Goal: Task Accomplishment & Management: Manage account settings

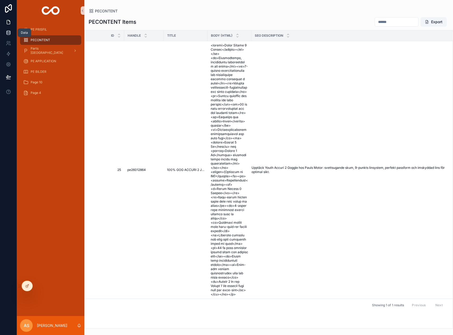
click at [9, 34] on icon at bounding box center [8, 32] width 5 height 5
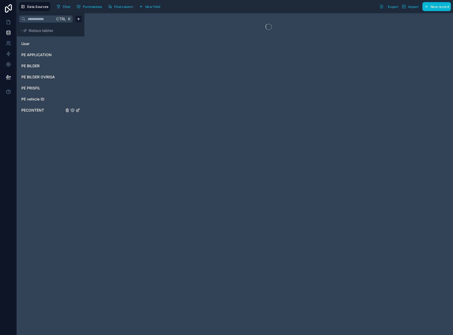
click at [35, 109] on span "PECONTENT" at bounding box center [32, 109] width 23 height 5
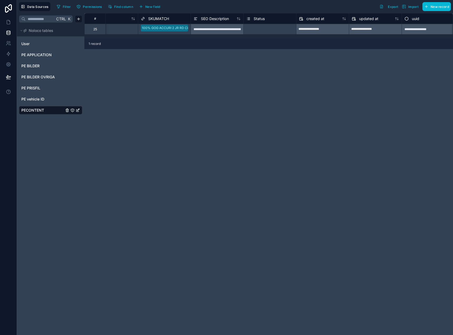
scroll to position [0, 865]
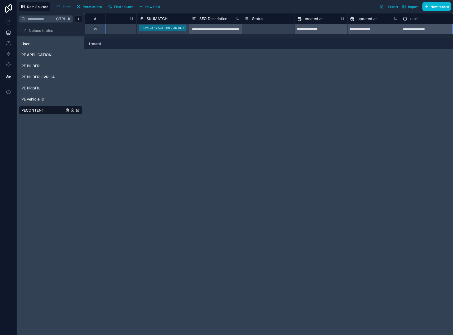
click at [95, 29] on div "25" at bounding box center [95, 29] width 4 height 4
click at [107, 51] on div "Delete row" at bounding box center [108, 51] width 27 height 6
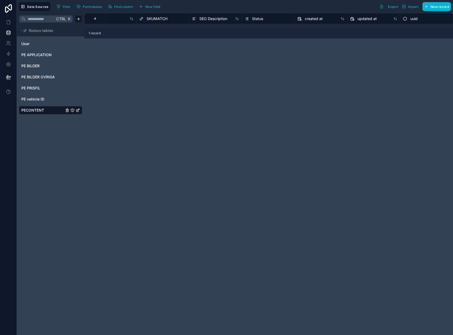
click at [108, 56] on div "# Height SKU SKUMATCH SEO Description Status created at updated at uuid 1 record" at bounding box center [268, 173] width 368 height 321
click at [412, 8] on span "Import" at bounding box center [413, 7] width 10 height 4
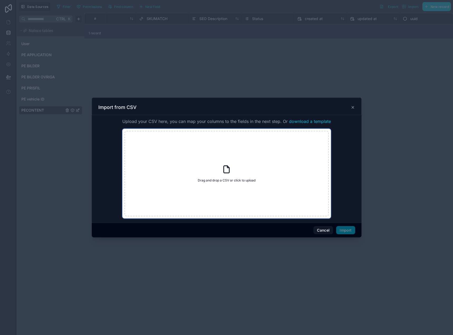
click at [222, 172] on icon at bounding box center [226, 168] width 9 height 9
type input "**********"
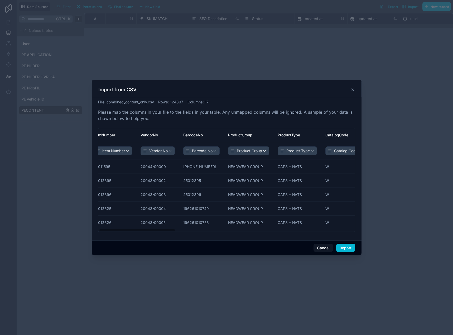
scroll to position [0, 0]
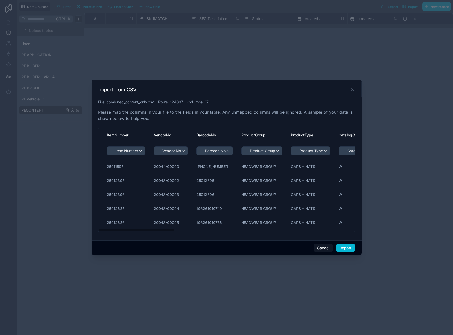
drag, startPoint x: 148, startPoint y: 230, endPoint x: 136, endPoint y: 240, distance: 14.9
click at [136, 240] on div "Import from CSV File : combined_content_only.csv Rows : 124897 Columns : 17 Ple…" at bounding box center [226, 167] width 269 height 175
click at [322, 246] on button "Cancel" at bounding box center [322, 247] width 19 height 8
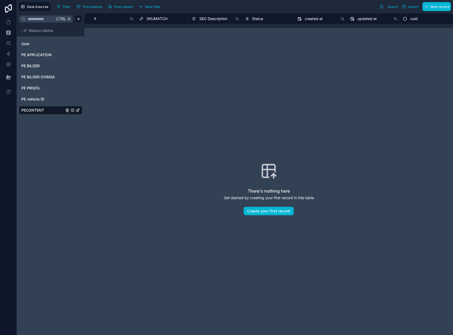
click at [198, 113] on div "There's nothing here Get started by creating your first record in this table Cr…" at bounding box center [268, 189] width 335 height 288
click at [407, 7] on span "Import" at bounding box center [409, 6] width 17 height 4
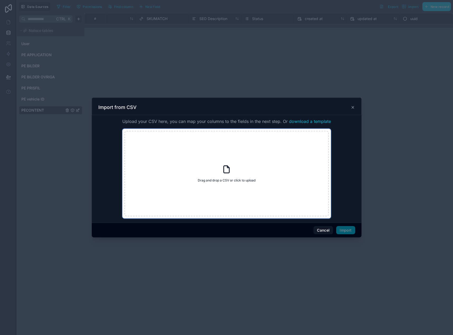
click at [238, 170] on div "Drag and drop a CSV or click to upload Drag and drop a CSV or click to upload" at bounding box center [226, 173] width 204 height 85
type input "**********"
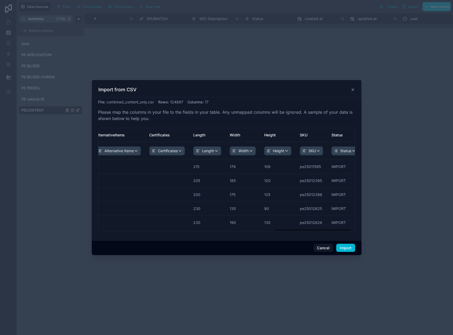
scroll to position [0, 601]
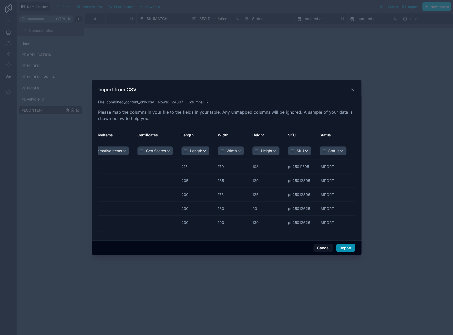
drag, startPoint x: 119, startPoint y: 230, endPoint x: 341, endPoint y: 248, distance: 222.3
click at [314, 246] on div "Import from CSV File : combined_content_only.csv Rows : 124897 Columns : 17 Ple…" at bounding box center [226, 167] width 269 height 175
drag, startPoint x: 345, startPoint y: 248, endPoint x: 255, endPoint y: 252, distance: 89.9
click at [281, 252] on div "Cancel Import" at bounding box center [226, 247] width 269 height 15
click at [351, 246] on button "Import" at bounding box center [345, 247] width 19 height 8
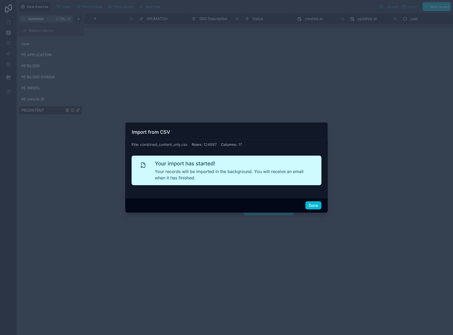
click at [314, 198] on div "Done" at bounding box center [226, 205] width 202 height 15
click at [314, 200] on div "Done" at bounding box center [226, 205] width 202 height 15
drag, startPoint x: 314, startPoint y: 202, endPoint x: 315, endPoint y: 207, distance: 5.3
click at [314, 205] on button "Done" at bounding box center [313, 205] width 16 height 8
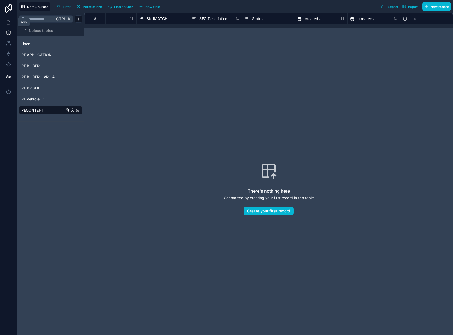
click at [9, 23] on icon at bounding box center [8, 21] width 5 height 5
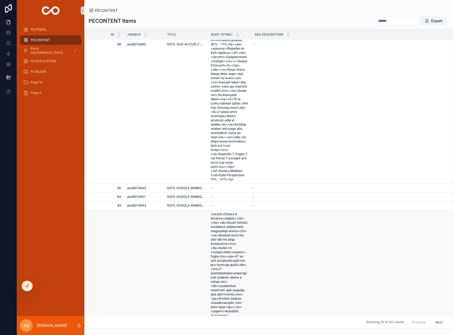
scroll to position [211, 0]
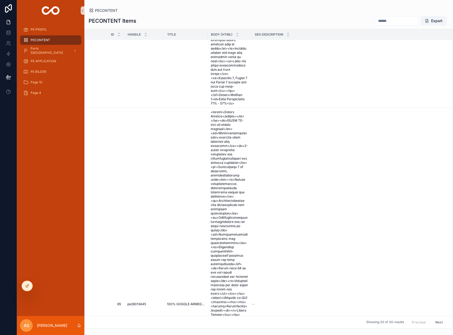
click at [236, 149] on span "scrollable content" at bounding box center [228, 304] width 37 height 388
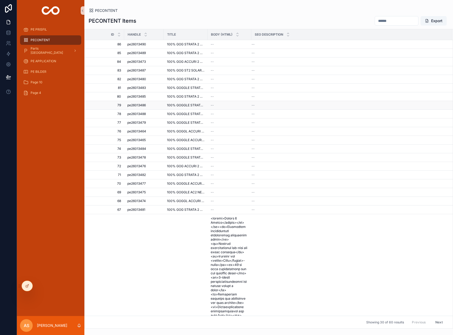
click at [234, 104] on div "--" at bounding box center [228, 105] width 37 height 4
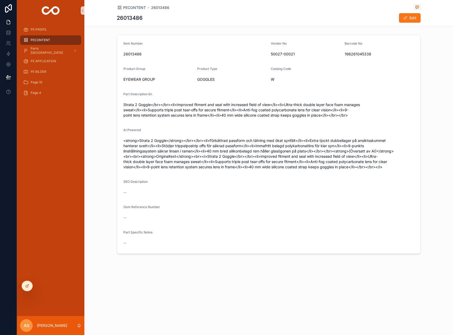
click at [170, 175] on form "Item Number 26013486 Vendor No 50027-00021 Barcode No 196261045338 Product Grou…" at bounding box center [268, 144] width 303 height 218
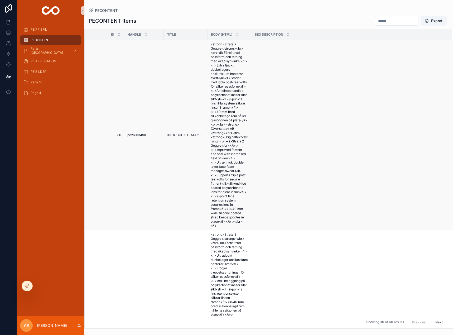
click at [226, 136] on span "<strong>Strata 2 Goggle</strong><br><br><li>Förbättrad passform och tätning med…" at bounding box center [228, 134] width 37 height 185
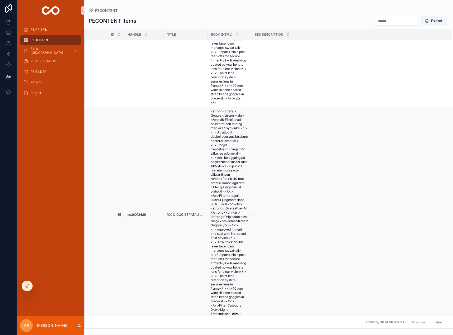
scroll to position [184, 0]
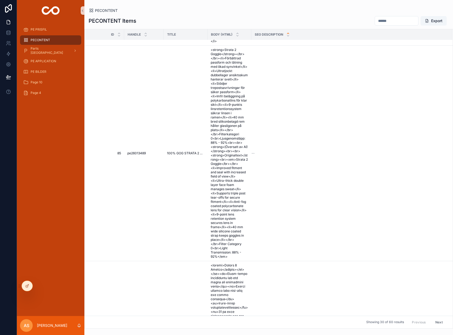
click at [287, 33] on icon "scrollable content" at bounding box center [287, 33] width 3 height 3
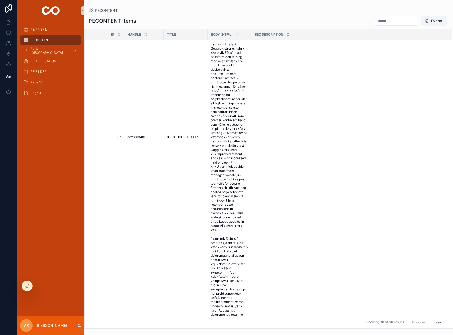
click at [288, 36] on icon "scrollable content" at bounding box center [287, 35] width 3 height 3
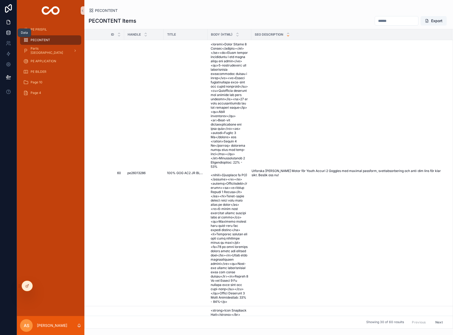
click at [9, 31] on icon at bounding box center [8, 31] width 3 height 1
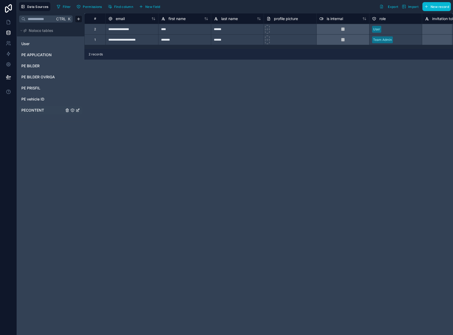
click at [38, 111] on span "PECONTENT" at bounding box center [32, 109] width 23 height 5
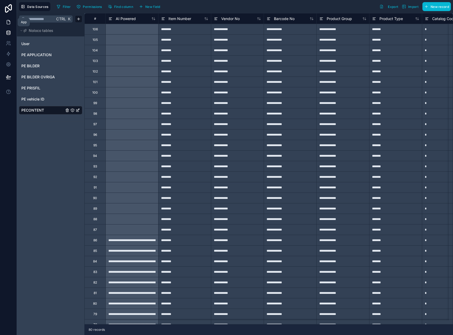
click at [10, 23] on icon at bounding box center [8, 21] width 5 height 5
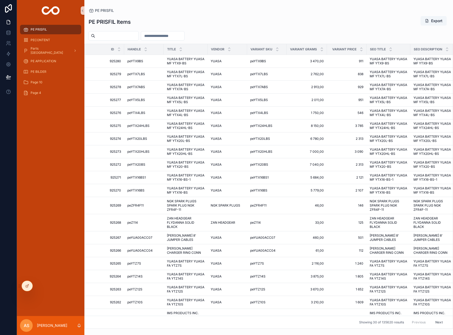
drag, startPoint x: 212, startPoint y: 27, endPoint x: 209, endPoint y: 28, distance: 2.8
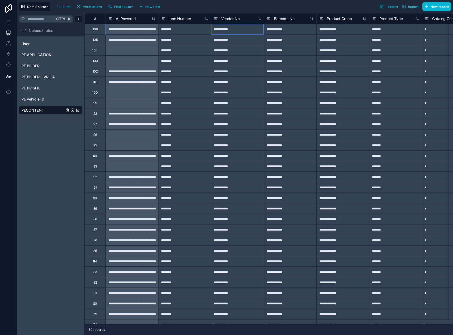
drag, startPoint x: 220, startPoint y: 31, endPoint x: 216, endPoint y: 33, distance: 4.0
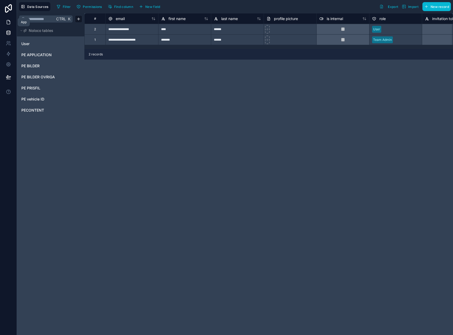
click at [4, 19] on link at bounding box center [8, 22] width 17 height 11
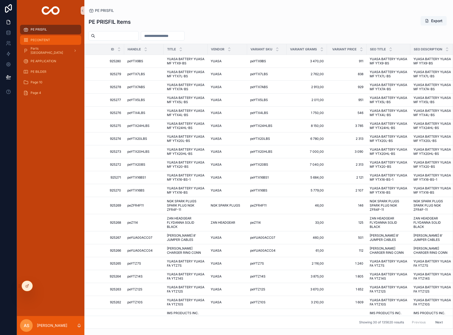
click at [38, 37] on div "PECONTENT" at bounding box center [50, 40] width 55 height 8
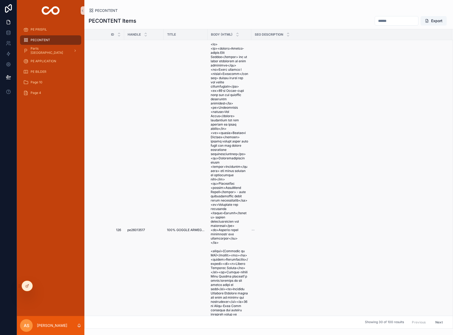
click at [238, 78] on span "scrollable content" at bounding box center [228, 229] width 37 height 375
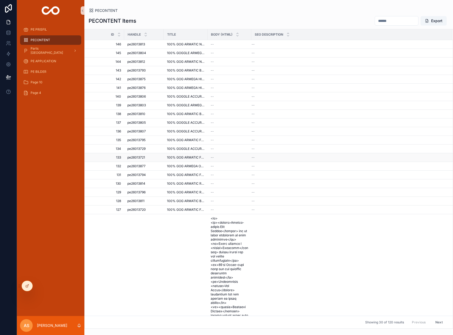
click at [219, 155] on td "--" at bounding box center [229, 157] width 44 height 9
click at [219, 158] on div "--" at bounding box center [228, 157] width 37 height 4
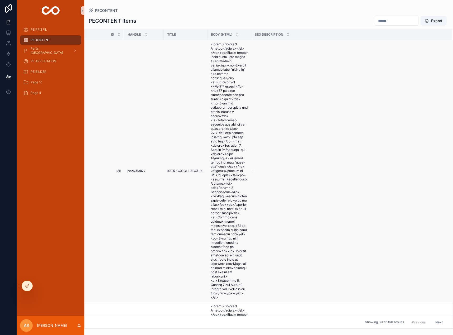
drag, startPoint x: 215, startPoint y: 151, endPoint x: 221, endPoint y: 150, distance: 5.8
click at [221, 150] on span "scrollable content" at bounding box center [228, 170] width 37 height 257
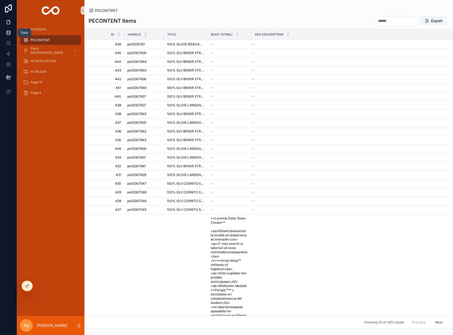
click at [10, 30] on link at bounding box center [8, 32] width 17 height 11
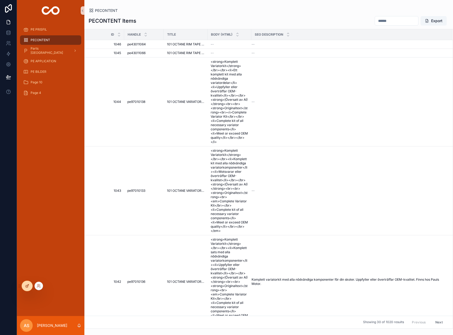
click at [28, 288] on div at bounding box center [27, 286] width 11 height 10
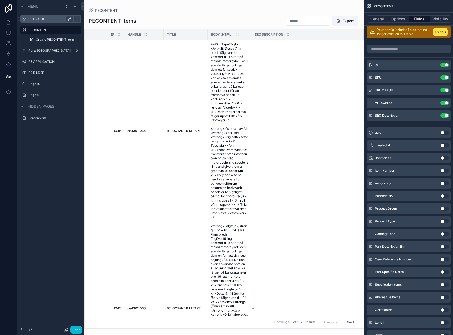
click at [68, 17] on icon "scrollable content" at bounding box center [69, 19] width 4 height 4
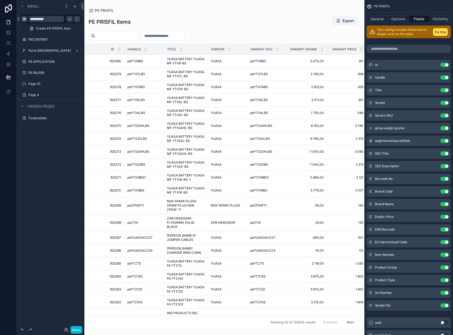
click at [25, 20] on icon "scrollable content" at bounding box center [24, 19] width 4 height 4
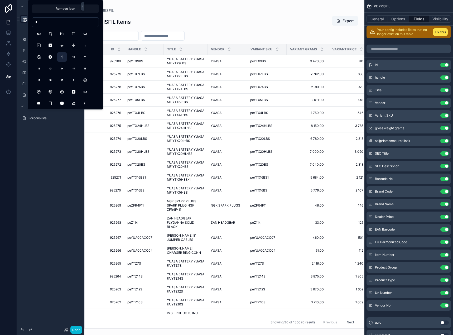
type input "*"
click at [64, 58] on button "Number1" at bounding box center [61, 56] width 9 height 9
click at [23, 31] on div "Create PE PRISFIL Item" at bounding box center [50, 28] width 67 height 9
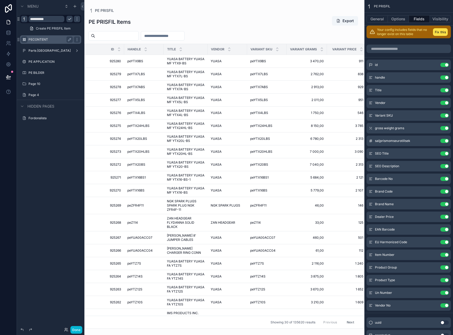
click at [23, 40] on icon "scrollable content" at bounding box center [24, 39] width 4 height 4
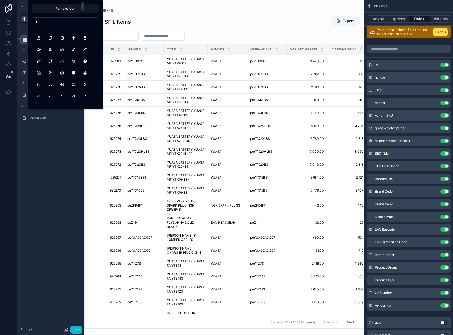
scroll to position [79, 0]
type input "*"
click at [86, 79] on button "Number2" at bounding box center [84, 81] width 9 height 9
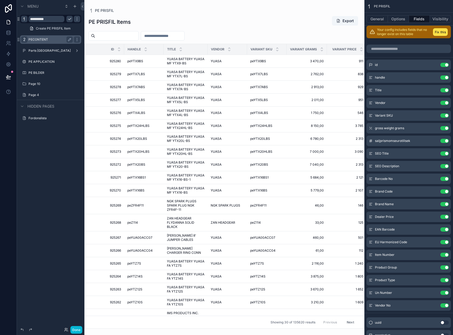
click at [51, 148] on div "**********" at bounding box center [50, 164] width 67 height 328
click at [77, 330] on button "Done" at bounding box center [76, 330] width 12 height 8
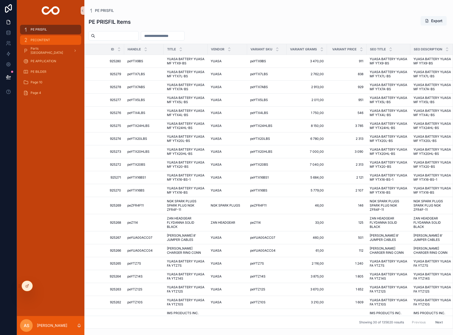
click at [47, 42] on div "PECONTENT" at bounding box center [50, 40] width 55 height 8
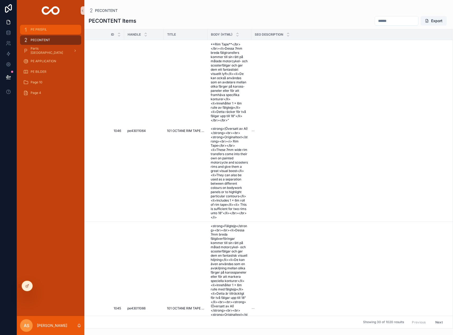
click at [46, 33] on div "PE PRISFIL" at bounding box center [50, 29] width 55 height 8
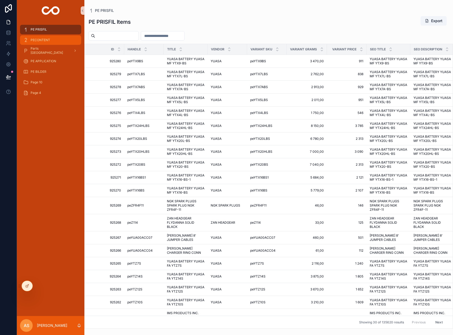
click at [44, 38] on span "PECONTENT" at bounding box center [40, 40] width 19 height 4
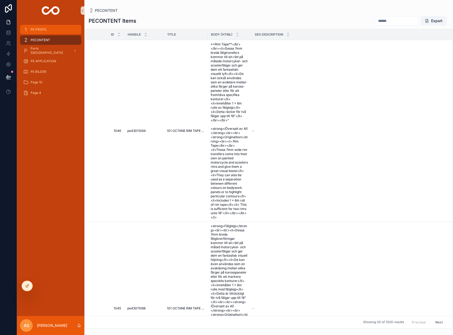
click at [44, 31] on span "PE PRISFIL" at bounding box center [39, 29] width 16 height 4
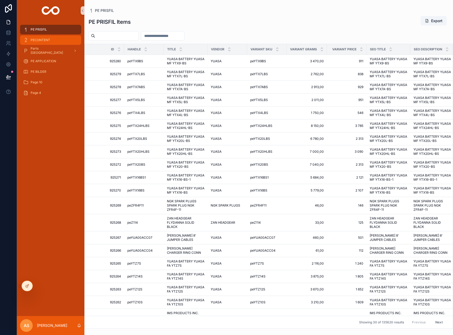
click at [41, 37] on div "PECONTENT" at bounding box center [50, 40] width 55 height 8
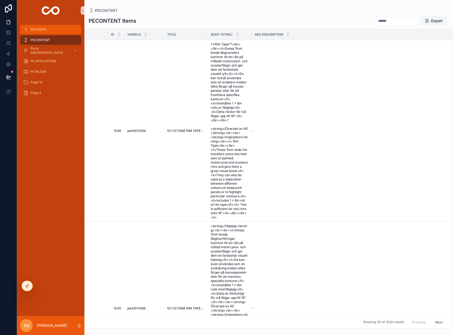
click at [40, 31] on span "PE PRISFIL" at bounding box center [39, 29] width 16 height 4
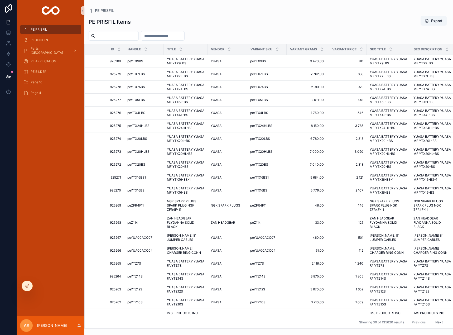
click at [39, 35] on div "PECONTENT" at bounding box center [50, 40] width 67 height 11
click at [38, 37] on div "PECONTENT" at bounding box center [50, 40] width 55 height 8
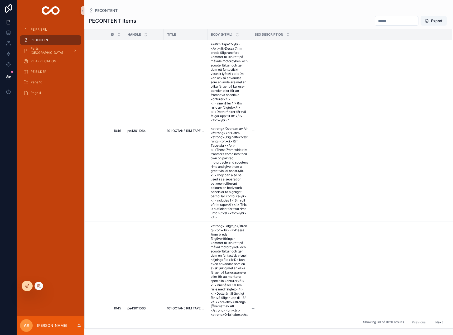
click at [25, 287] on icon at bounding box center [27, 285] width 4 height 4
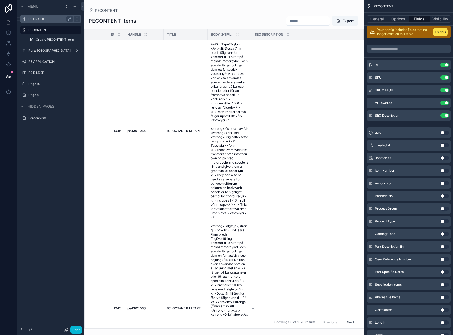
click at [37, 22] on div "PE PRISFIL" at bounding box center [50, 19] width 59 height 8
click at [41, 21] on div "PE PRISFIL" at bounding box center [50, 19] width 44 height 6
click at [46, 17] on label "PE PRISFIL" at bounding box center [49, 19] width 42 height 4
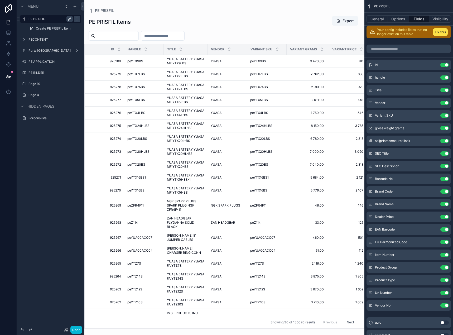
click at [68, 18] on icon "scrollable content" at bounding box center [69, 19] width 4 height 4
click at [47, 20] on input "**********" at bounding box center [46, 19] width 36 height 6
type input "*******"
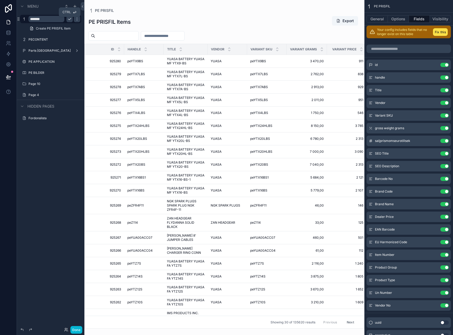
click at [70, 21] on icon "scrollable content" at bounding box center [69, 19] width 4 height 4
click at [381, 21] on button "General" at bounding box center [376, 18] width 21 height 7
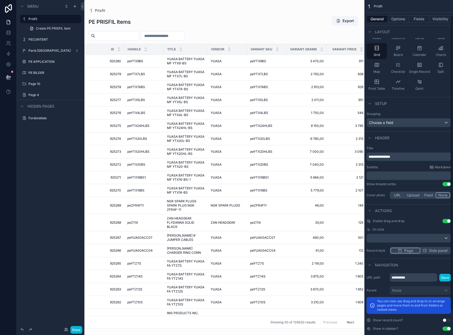
scroll to position [45, 0]
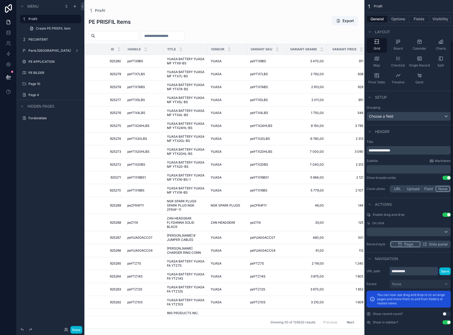
click at [400, 272] on input "**********" at bounding box center [412, 271] width 47 height 8
click at [400, 271] on input "**********" at bounding box center [412, 271] width 47 height 8
click at [429, 268] on input "**********" at bounding box center [412, 271] width 47 height 8
click at [174, 19] on div "scrollable content" at bounding box center [224, 167] width 280 height 335
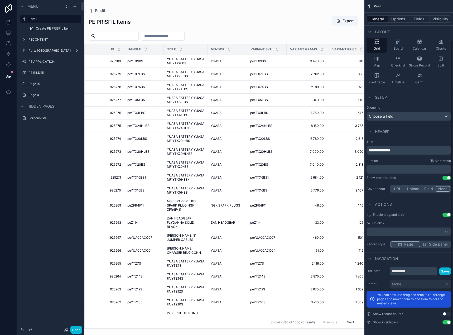
click at [390, 151] on span "**********" at bounding box center [379, 150] width 22 height 4
click at [391, 172] on div "﻿" at bounding box center [408, 169] width 84 height 8
click at [393, 168] on p "﻿" at bounding box center [408, 168] width 81 height 5
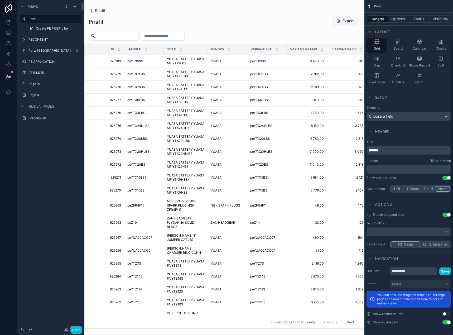
click at [406, 180] on div "Title ******* Subtitle Markdown ﻿ Show breadcrumbs Use setting Cover photo URL …" at bounding box center [408, 167] width 89 height 58
click at [395, 151] on p "*******" at bounding box center [408, 150] width 81 height 5
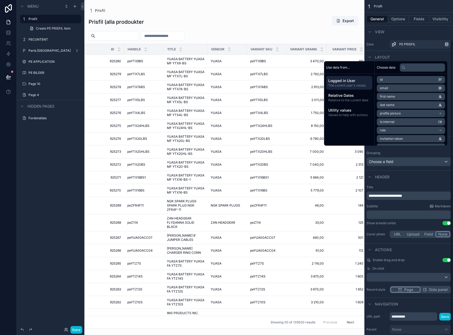
scroll to position [45, 0]
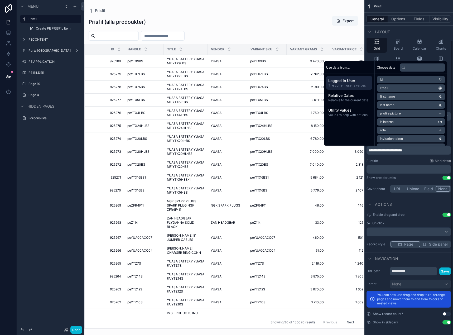
click at [388, 161] on div "Subtitle Markdown" at bounding box center [408, 161] width 84 height 4
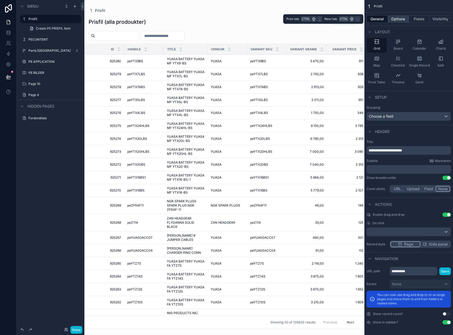
click at [400, 17] on button "Options" at bounding box center [397, 18] width 21 height 7
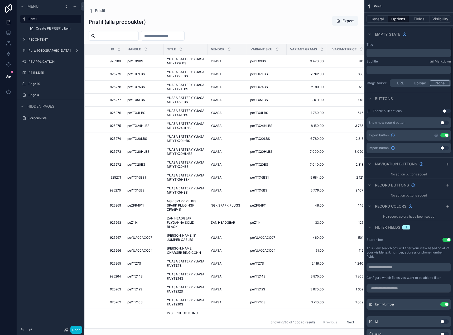
scroll to position [98, 0]
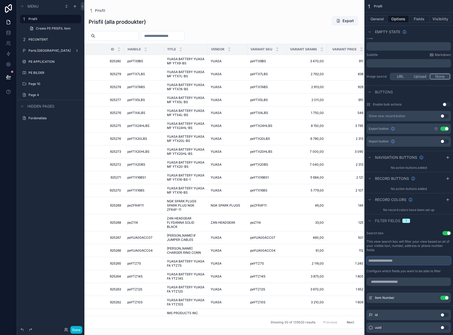
click at [398, 263] on input "scrollable content" at bounding box center [408, 260] width 84 height 8
click at [445, 231] on button "Use setting" at bounding box center [446, 233] width 8 height 4
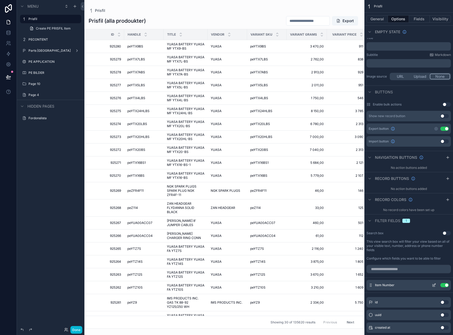
click at [446, 284] on button "Use setting" at bounding box center [444, 285] width 8 height 4
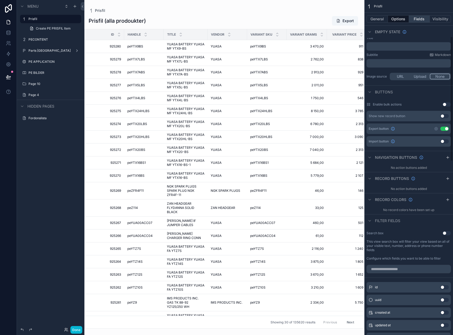
click at [422, 19] on button "Fields" at bounding box center [419, 18] width 21 height 7
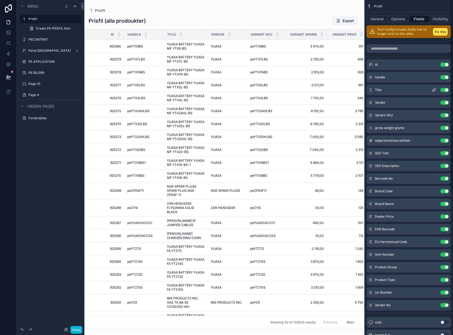
scroll to position [0, 0]
click at [434, 77] on icon "scrollable content" at bounding box center [433, 77] width 4 height 4
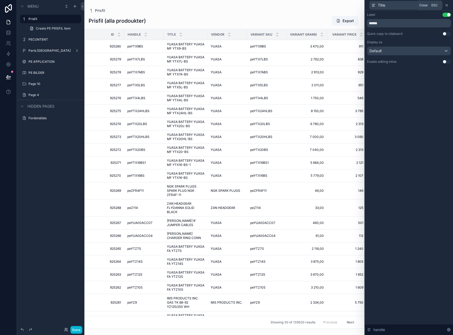
click at [446, 5] on icon at bounding box center [446, 5] width 2 height 2
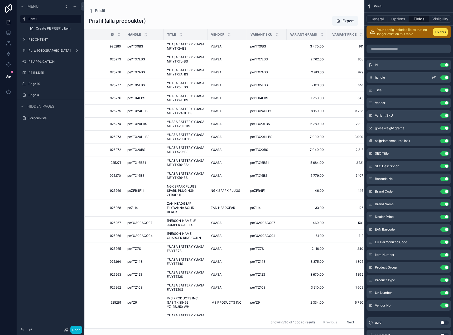
click at [435, 77] on icon "scrollable content" at bounding box center [433, 77] width 4 height 4
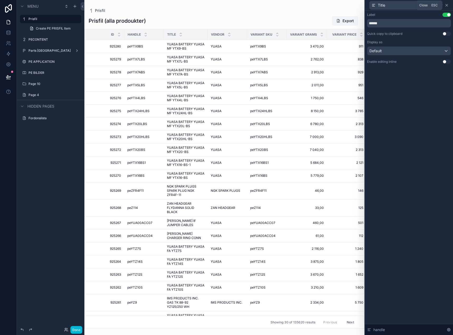
click at [446, 5] on icon at bounding box center [446, 5] width 2 height 2
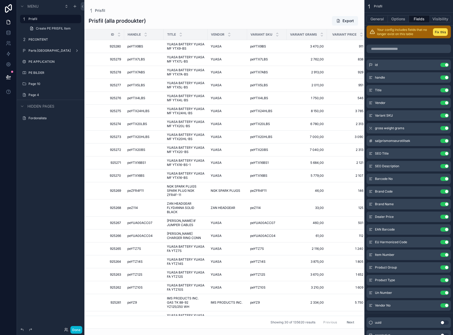
click at [215, 16] on div "Prisfil (alla prodoukter) Export" at bounding box center [224, 21] width 271 height 10
click at [405, 20] on button "Options" at bounding box center [397, 18] width 21 height 7
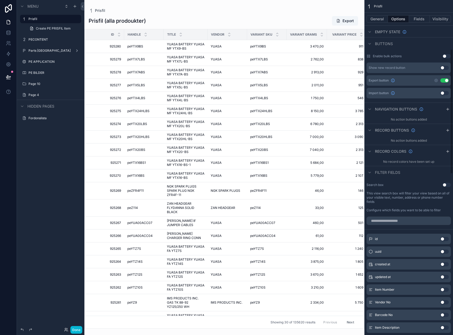
scroll to position [237, 0]
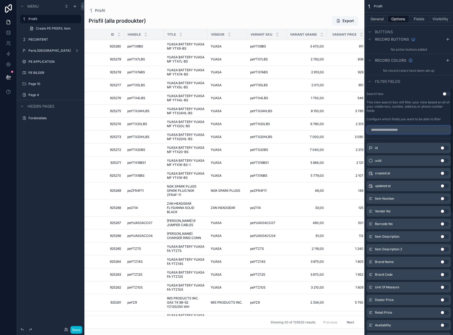
click at [402, 129] on input "scrollable content" at bounding box center [408, 129] width 84 height 8
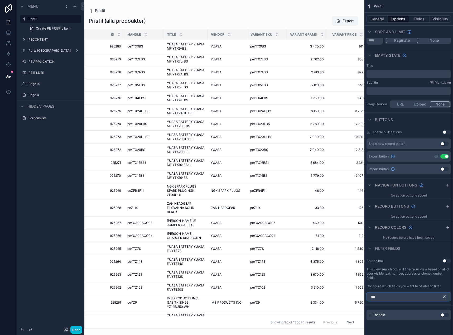
scroll to position [70, 0]
type input "****"
click at [444, 315] on button "Use setting" at bounding box center [444, 314] width 8 height 4
click at [435, 312] on icon "scrollable content" at bounding box center [433, 312] width 4 height 4
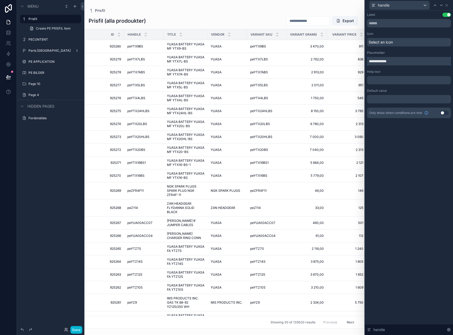
click at [383, 59] on input "**********" at bounding box center [409, 61] width 84 height 8
type input "**********"
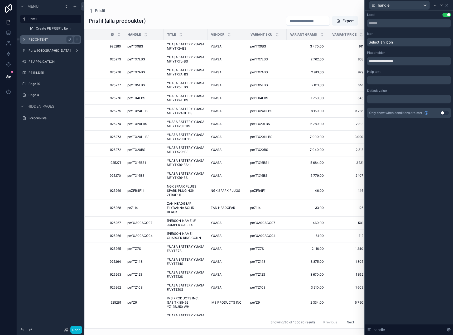
click at [43, 39] on label "PECONTENT" at bounding box center [49, 39] width 42 height 4
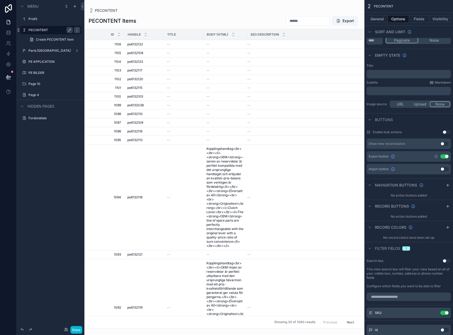
click at [173, 17] on div "scrollable content" at bounding box center [224, 167] width 280 height 335
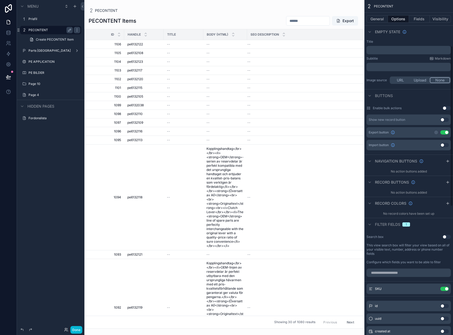
scroll to position [97, 0]
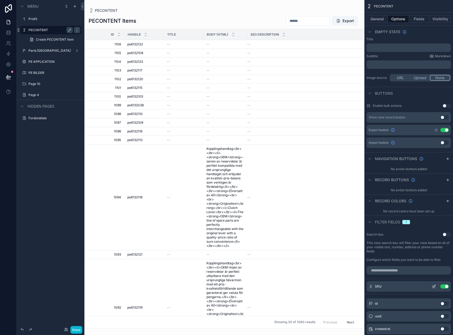
click at [433, 286] on icon "scrollable content" at bounding box center [433, 286] width 4 height 4
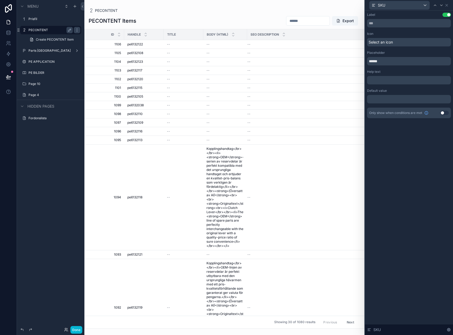
drag, startPoint x: 386, startPoint y: 42, endPoint x: 385, endPoint y: 47, distance: 4.5
click at [386, 43] on span "Select an icon" at bounding box center [380, 42] width 24 height 5
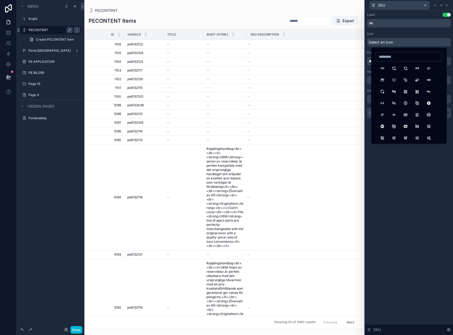
click at [381, 62] on div at bounding box center [408, 95] width 67 height 87
click at [367, 62] on input "******" at bounding box center [409, 61] width 84 height 8
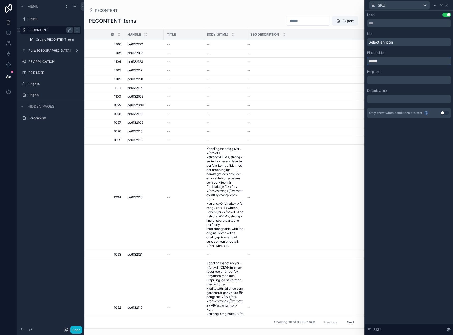
click at [376, 62] on input "******" at bounding box center [409, 61] width 84 height 8
paste input "**********"
type input "**********"
click at [445, 7] on div "SKU" at bounding box center [409, 5] width 84 height 10
click at [446, 6] on icon at bounding box center [446, 5] width 4 height 4
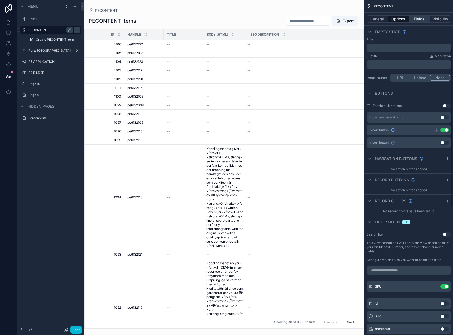
click at [424, 16] on button "Fields" at bounding box center [419, 18] width 21 height 7
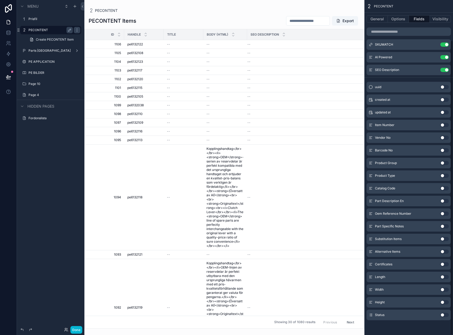
scroll to position [46, 0]
click at [433, 44] on icon "scrollable content" at bounding box center [433, 45] width 2 height 2
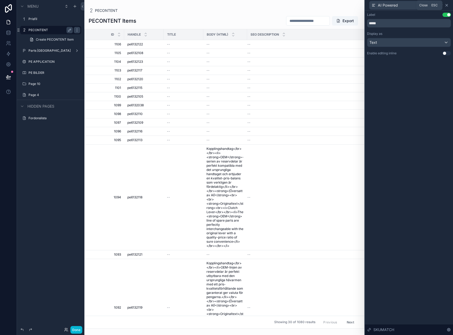
click at [448, 6] on icon at bounding box center [446, 5] width 4 height 4
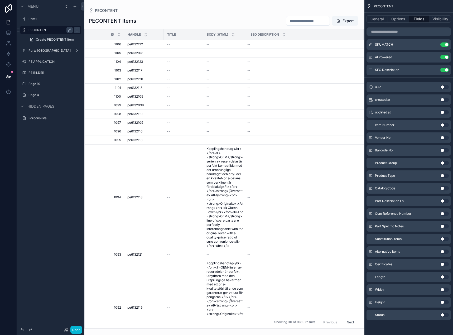
click at [236, 7] on div "PECONTENT PECONTENT Items Export Id handle title body (html) SEO Description 11…" at bounding box center [224, 164] width 280 height 328
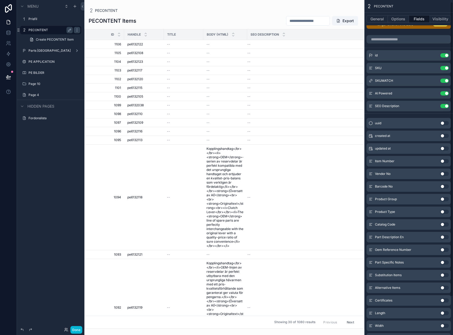
scroll to position [0, 0]
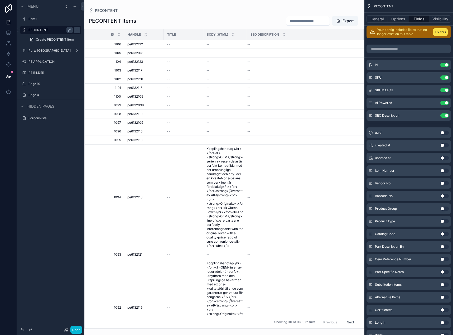
click at [227, 16] on div "PECONTENT Items Export" at bounding box center [224, 21] width 271 height 10
click at [384, 20] on button "General" at bounding box center [376, 18] width 21 height 7
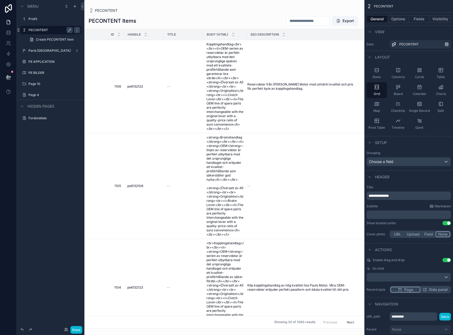
click at [394, 193] on div "**********" at bounding box center [408, 195] width 84 height 8
click at [389, 197] on span "**********" at bounding box center [378, 196] width 20 height 4
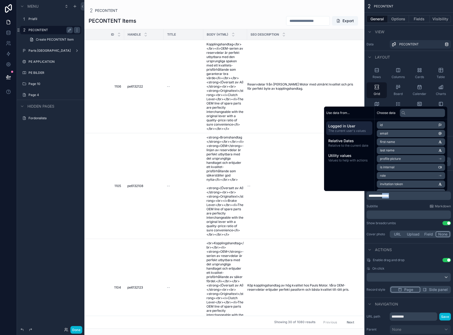
click at [389, 197] on span "**********" at bounding box center [378, 196] width 20 height 4
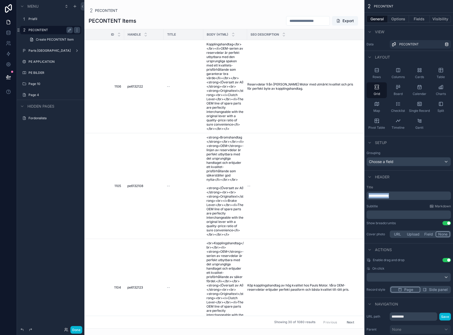
click at [389, 197] on span "**********" at bounding box center [378, 196] width 20 height 4
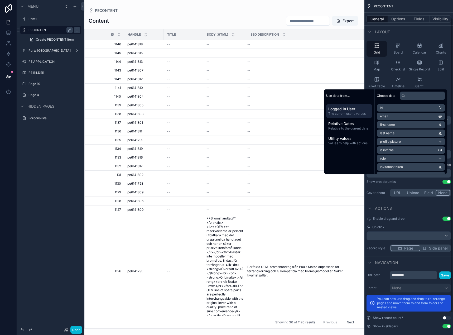
scroll to position [45, 0]
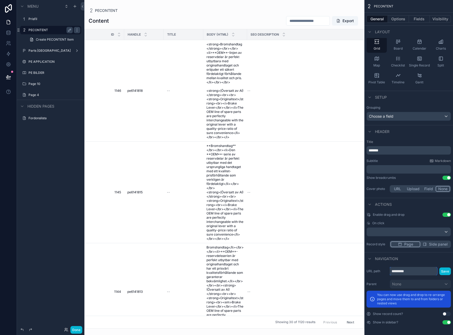
click at [394, 272] on input "*********" at bounding box center [412, 271] width 47 height 8
click at [396, 271] on input "*********" at bounding box center [412, 271] width 47 height 8
type input "**********"
click at [396, 158] on div "Title ******* Subtitle Markdown ﻿ Show breadcrumbs Use setting Cover photo URL …" at bounding box center [408, 167] width 89 height 58
click at [199, 23] on div "Content Export" at bounding box center [224, 21] width 271 height 10
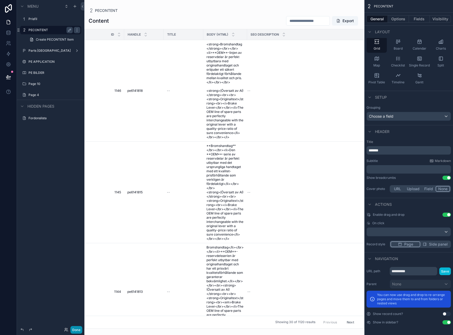
click at [76, 330] on button "Done" at bounding box center [76, 330] width 12 height 8
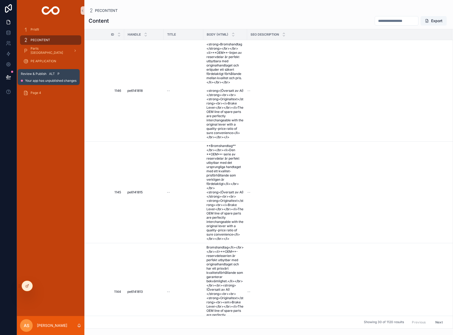
click at [4, 76] on button at bounding box center [9, 77] width 12 height 15
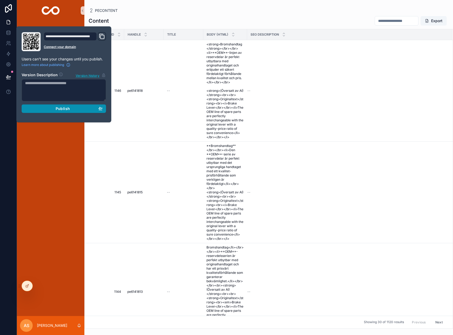
click at [104, 111] on button "Publish" at bounding box center [64, 108] width 84 height 8
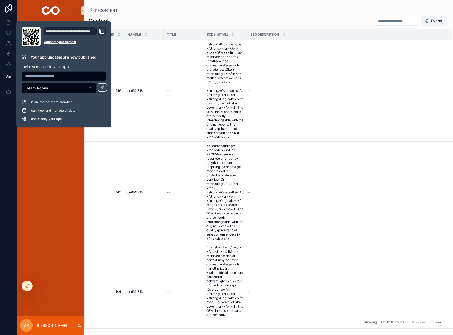
click at [56, 156] on div "Prisfil PECONTENT Parts Europe PE APPLICATION PE BILDER Page 10 Page 4" at bounding box center [50, 168] width 67 height 295
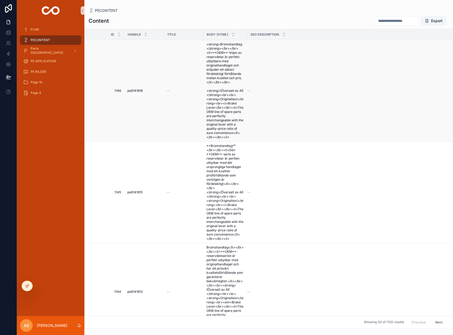
click at [210, 91] on span "<strong>Bromshandtag</strong></br></br><li>**OEM**-linjen av reservdelar är per…" at bounding box center [224, 90] width 37 height 97
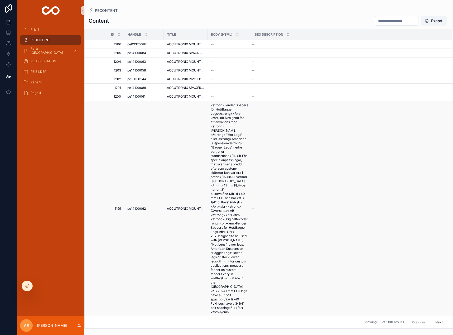
click at [238, 228] on span "<strong>Fender Spacers för Hot/Bagger Legs</strong></br></br><li>Designad för a…" at bounding box center [228, 208] width 37 height 211
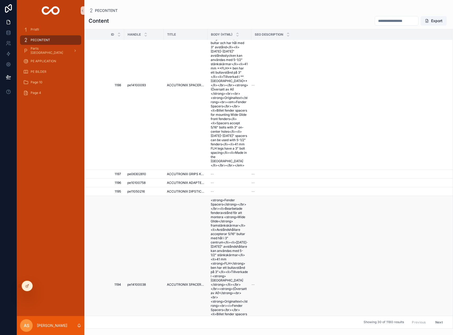
scroll to position [316, 0]
click at [232, 188] on div "--" at bounding box center [228, 190] width 37 height 4
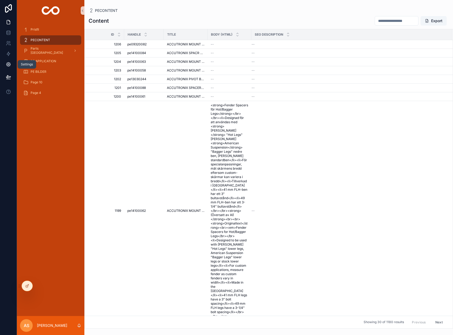
click at [6, 65] on icon at bounding box center [8, 64] width 5 height 5
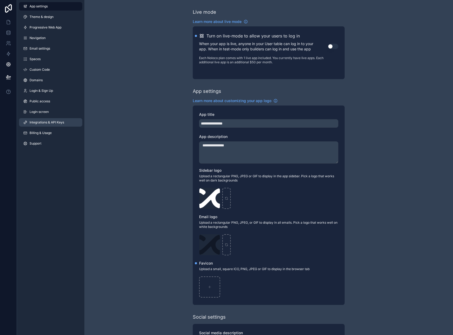
click at [44, 122] on span "Integrations & API Keys" at bounding box center [47, 122] width 35 height 4
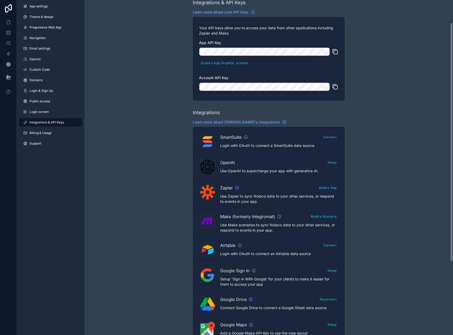
scroll to position [53, 0]
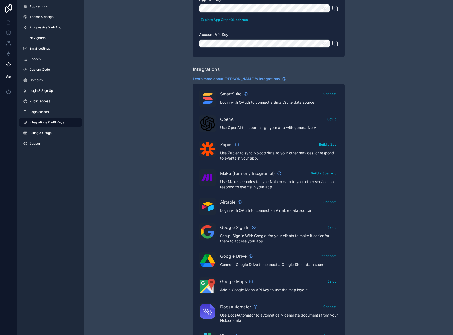
click at [254, 132] on div "SmartSuite Connect Login with OAuth to connect a SmartSuite data source OpenAI …" at bounding box center [268, 246] width 139 height 312
click at [11, 11] on icon at bounding box center [8, 8] width 11 height 8
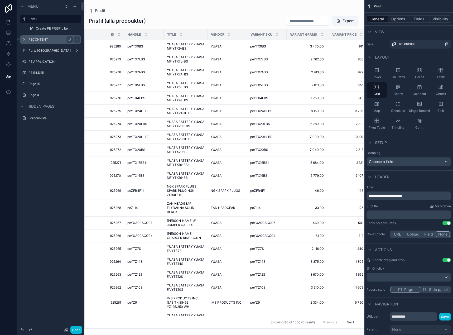
click at [47, 41] on label "PECONTENT" at bounding box center [49, 39] width 42 height 4
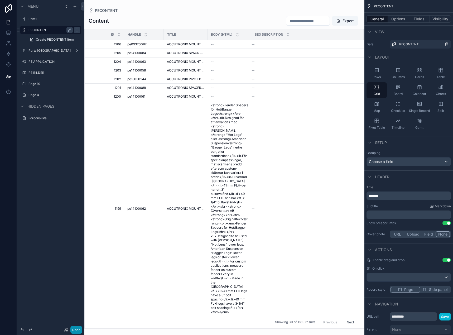
click at [76, 329] on button "Done" at bounding box center [76, 330] width 12 height 8
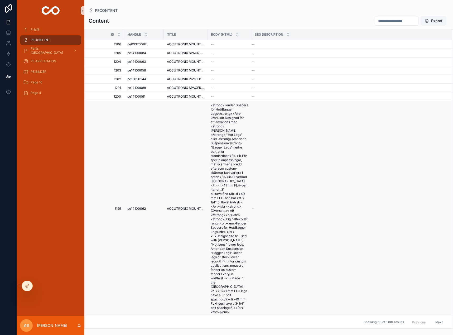
drag, startPoint x: 309, startPoint y: 244, endPoint x: 303, endPoint y: 239, distance: 8.4
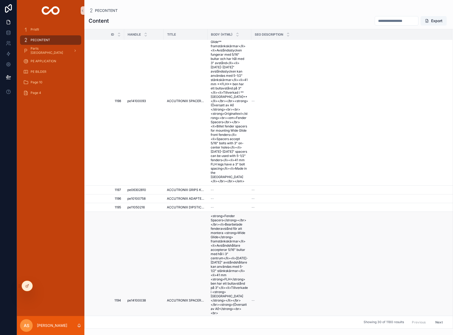
scroll to position [316, 0]
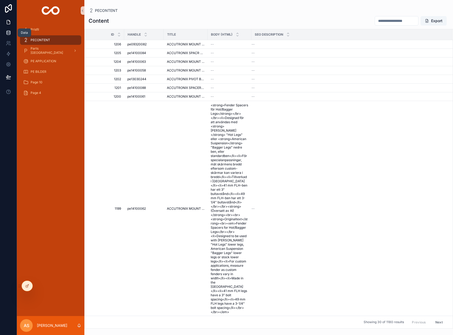
click at [12, 32] on link at bounding box center [8, 32] width 17 height 11
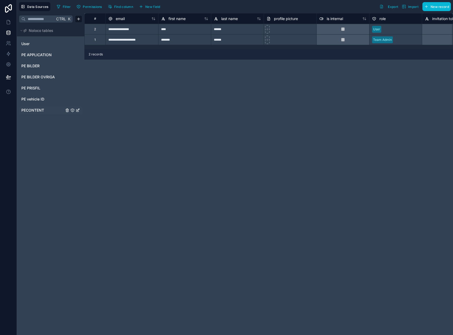
click at [38, 109] on span "PECONTENT" at bounding box center [32, 109] width 23 height 5
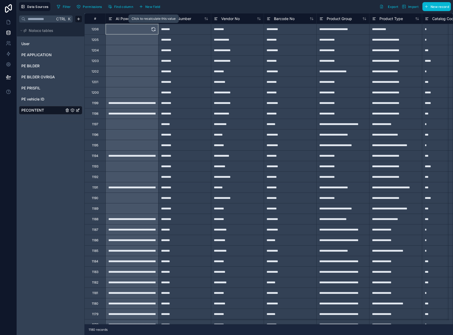
click at [155, 29] on icon at bounding box center [153, 29] width 5 height 5
click at [38, 100] on span "PE vehicle ID" at bounding box center [32, 98] width 23 height 5
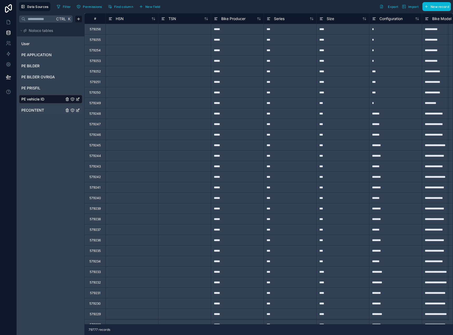
click at [38, 111] on span "PECONTENT" at bounding box center [32, 109] width 23 height 5
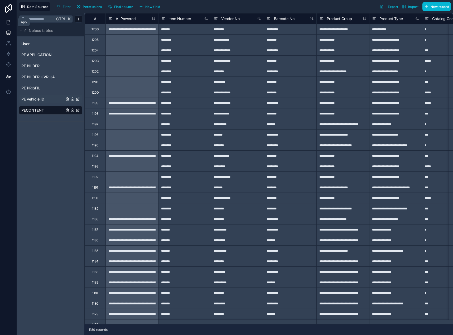
click at [8, 20] on icon at bounding box center [8, 22] width 3 height 4
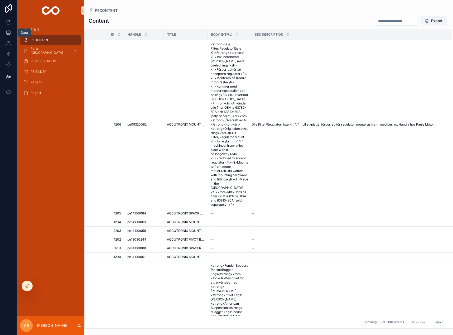
click at [9, 32] on icon at bounding box center [8, 32] width 5 height 5
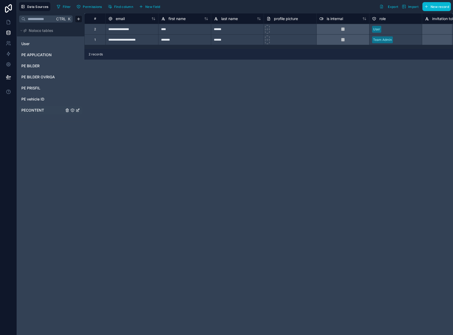
click at [34, 110] on span "PECONTENT" at bounding box center [32, 109] width 23 height 5
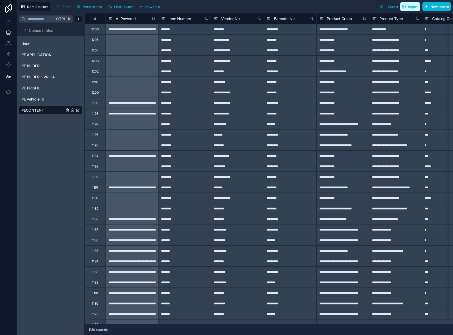
click at [413, 8] on span "Import" at bounding box center [413, 7] width 10 height 4
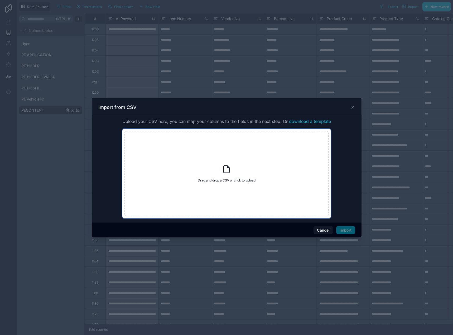
click at [241, 183] on div "Drag and drop a CSV or click to upload Drag and drop a CSV or click to upload" at bounding box center [226, 173] width 204 height 85
type input "**********"
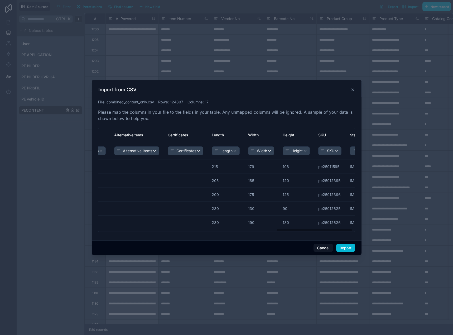
scroll to position [0, 601]
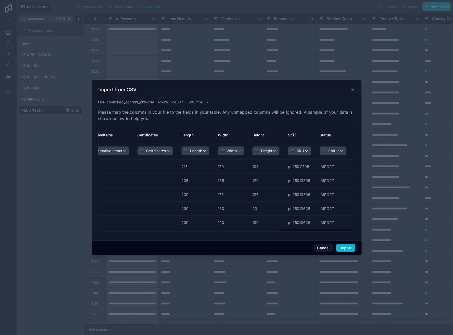
drag, startPoint x: 143, startPoint y: 230, endPoint x: 358, endPoint y: 232, distance: 214.7
click at [357, 232] on div "File : combined_content_only.csv Rows : 124897 Columns : 17 Please map the colu…" at bounding box center [226, 168] width 269 height 143
click at [349, 247] on button "Import" at bounding box center [345, 247] width 19 height 8
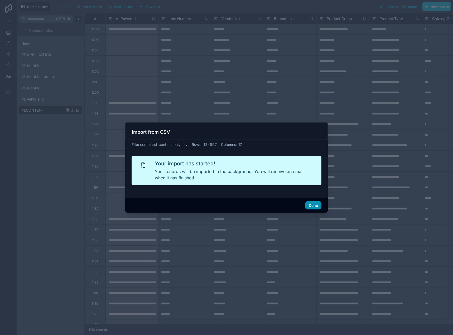
click at [313, 207] on button "Done" at bounding box center [313, 205] width 16 height 8
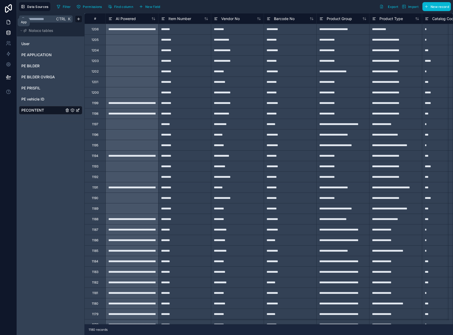
click at [10, 24] on icon at bounding box center [8, 21] width 5 height 5
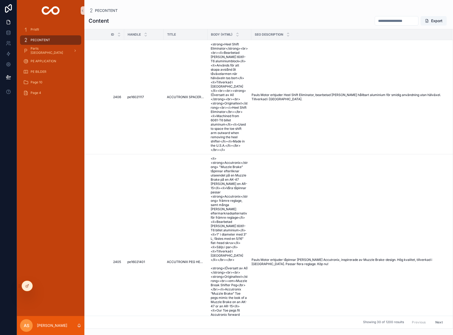
click at [218, 80] on span "<strong>Heel Shift Eliminator</strong><br><br><li>Bearbetad [PERSON_NAME] 6061-…" at bounding box center [228, 97] width 37 height 110
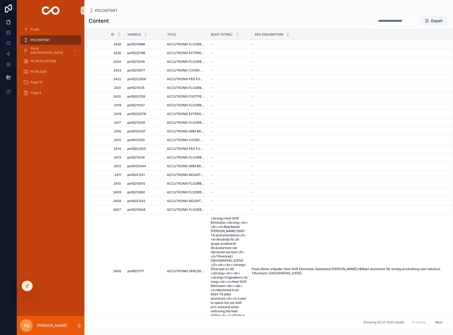
click at [288, 36] on icon "scrollable content" at bounding box center [288, 35] width 2 height 1
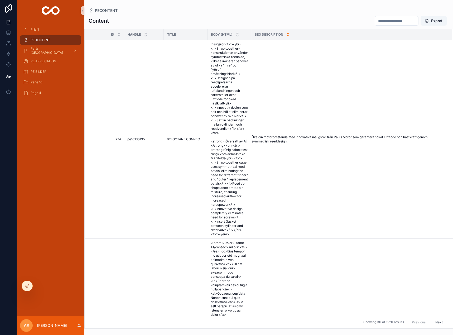
click at [289, 33] on icon "scrollable content" at bounding box center [287, 33] width 3 height 3
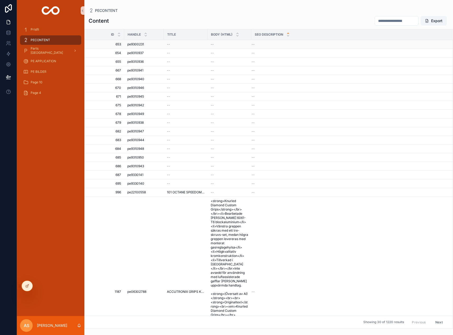
click at [281, 46] on td "--" at bounding box center [351, 44] width 201 height 9
click at [256, 46] on div "--" at bounding box center [348, 44] width 194 height 4
